Goal: Register for event/course

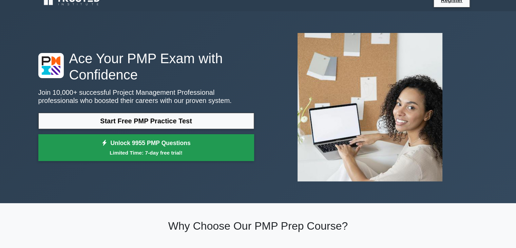
scroll to position [17, 0]
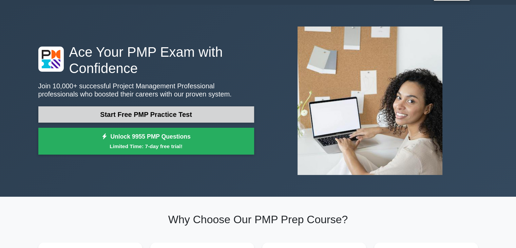
click at [185, 117] on link "Start Free PMP Practice Test" at bounding box center [146, 114] width 216 height 16
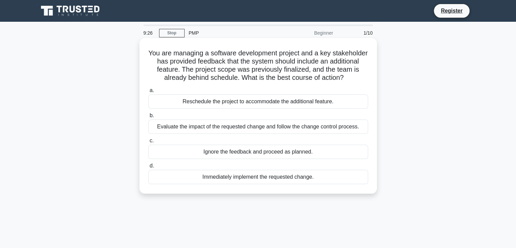
scroll to position [2, 0]
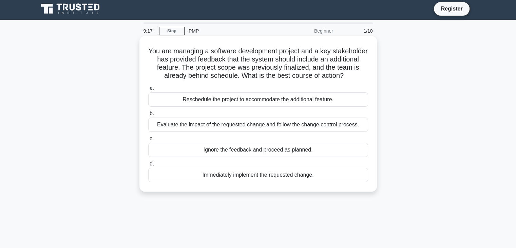
click at [242, 125] on div "Evaluate the impact of the requested change and follow the change control proce…" at bounding box center [258, 124] width 220 height 14
click at [148, 116] on input "b. Evaluate the impact of the requested change and follow the change control pr…" at bounding box center [148, 113] width 0 height 4
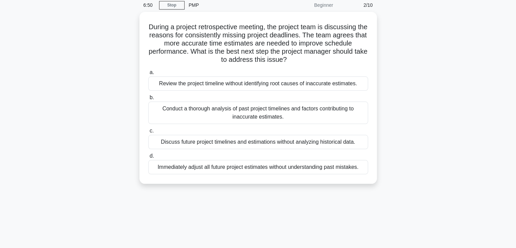
scroll to position [10, 0]
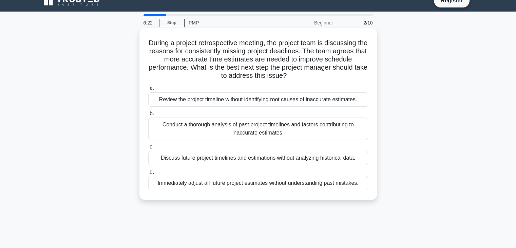
click at [236, 132] on div "Conduct a thorough analysis of past project timelines and factors contributing …" at bounding box center [258, 128] width 220 height 22
click at [148, 116] on input "b. Conduct a thorough analysis of past project timelines and factors contributi…" at bounding box center [148, 113] width 0 height 4
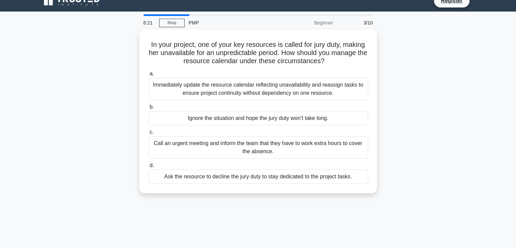
scroll to position [0, 0]
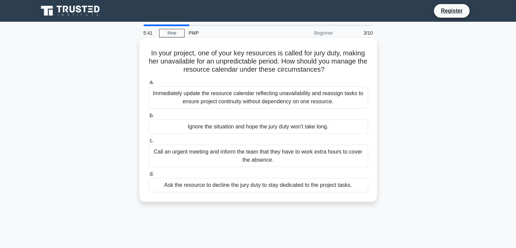
click at [256, 101] on div "Immediately update the resource calendar reflecting unavailability and reassign…" at bounding box center [258, 97] width 220 height 22
click at [148, 85] on input "a. Immediately update the resource calendar reflecting unavailability and reass…" at bounding box center [148, 82] width 0 height 4
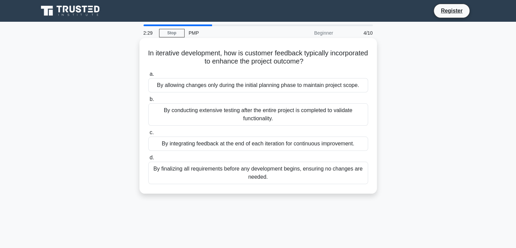
click at [233, 142] on div "By integrating feedback at the end of each iteration for continuous improvement." at bounding box center [258, 143] width 220 height 14
click at [148, 135] on input "c. By integrating feedback at the end of each iteration for continuous improvem…" at bounding box center [148, 132] width 0 height 4
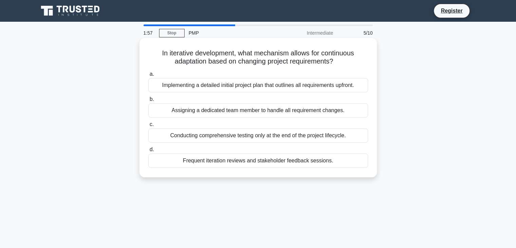
click at [249, 164] on div "Frequent iteration reviews and stakeholder feedback sessions." at bounding box center [258, 160] width 220 height 14
click at [148, 152] on input "d. Frequent iteration reviews and stakeholder feedback sessions." at bounding box center [148, 149] width 0 height 4
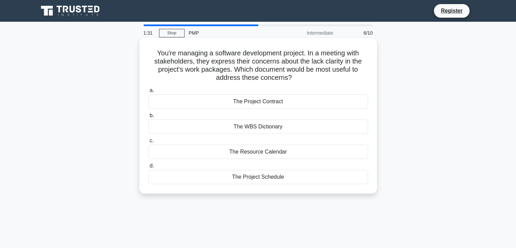
click at [282, 101] on div "The Project Contract" at bounding box center [258, 101] width 220 height 14
click at [148, 93] on input "a. The Project Contract" at bounding box center [148, 90] width 0 height 4
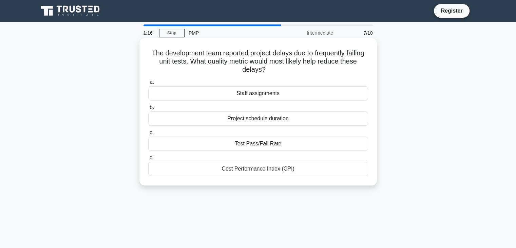
click at [285, 95] on div "Staff assignments" at bounding box center [258, 93] width 220 height 14
click at [148, 85] on input "a. Staff assignments" at bounding box center [148, 82] width 0 height 4
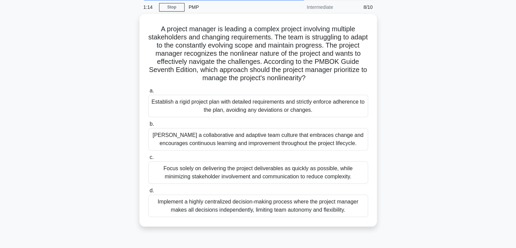
scroll to position [27, 0]
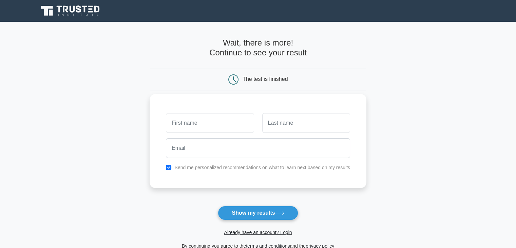
click at [222, 124] on input "text" at bounding box center [210, 123] width 88 height 20
type input "Mohamed"
click at [276, 125] on input "text" at bounding box center [306, 123] width 88 height 20
type input "Imran"
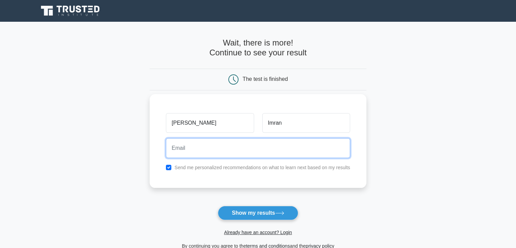
click at [244, 152] on input "email" at bounding box center [258, 148] width 184 height 20
type input "[EMAIL_ADDRESS][DOMAIN_NAME]"
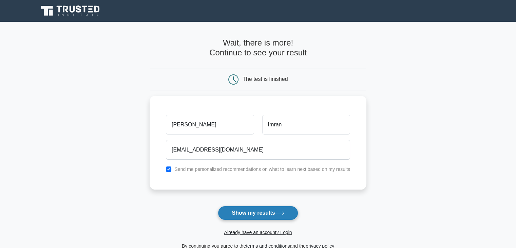
click at [269, 214] on button "Show my results" at bounding box center [258, 213] width 80 height 14
